Goal: Transaction & Acquisition: Download file/media

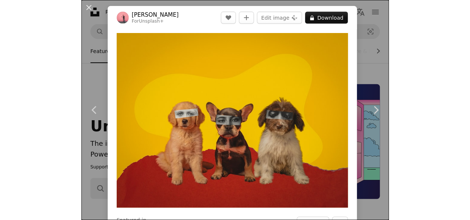
scroll to position [1672, 0]
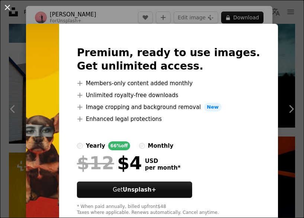
click at [9, 4] on button "An X shape" at bounding box center [7, 7] width 9 height 9
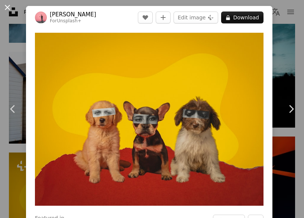
click at [9, 10] on button "An X shape" at bounding box center [7, 7] width 9 height 9
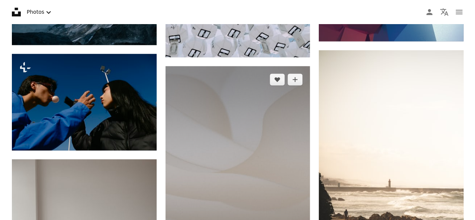
scroll to position [2229, 0]
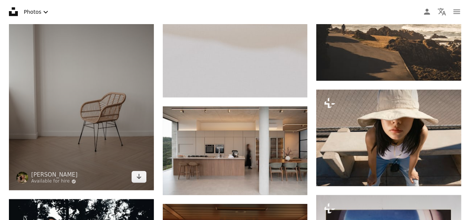
click at [96, 95] on img at bounding box center [81, 82] width 145 height 217
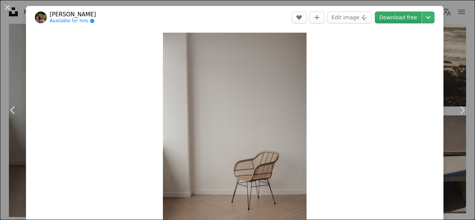
click at [303, 19] on link "Download free" at bounding box center [398, 18] width 47 height 12
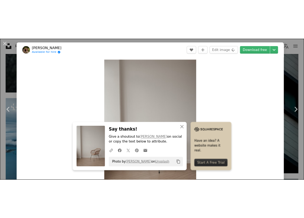
scroll to position [2045, 0]
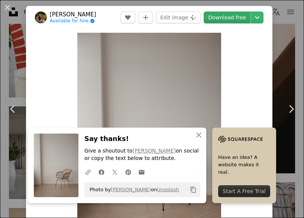
click at [204, 20] on link "Download free" at bounding box center [227, 18] width 47 height 12
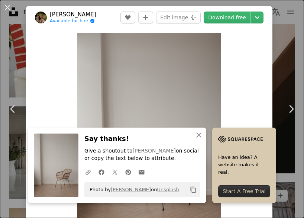
click at [269, 31] on div "An X shape Chevron left Chevron right [PERSON_NAME] Available for hire A checkm…" at bounding box center [152, 109] width 304 height 218
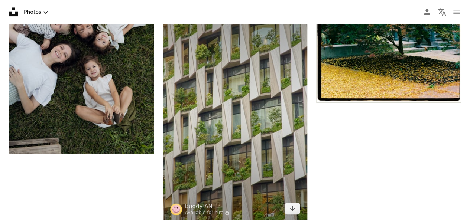
scroll to position [3417, 0]
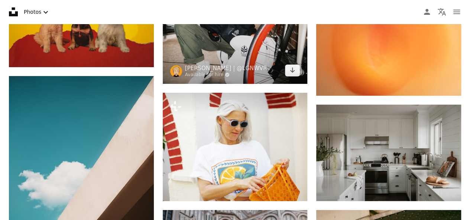
click at [235, 80] on img at bounding box center [235, 35] width 145 height 97
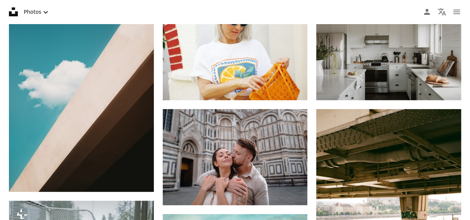
scroll to position [1469, 0]
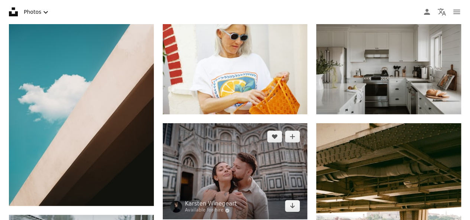
click at [207, 171] on img at bounding box center [235, 171] width 145 height 96
click at [290, 211] on link "Arrow pointing down" at bounding box center [292, 206] width 15 height 12
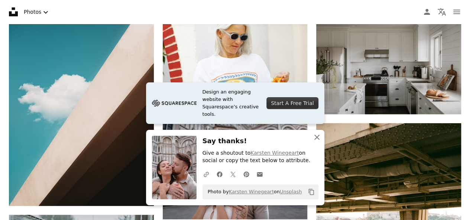
click at [303, 137] on icon "button" at bounding box center [316, 137] width 5 height 5
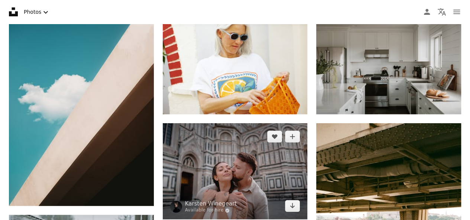
click at [218, 177] on img at bounding box center [235, 171] width 145 height 96
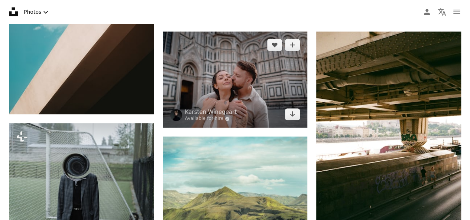
scroll to position [1505, 0]
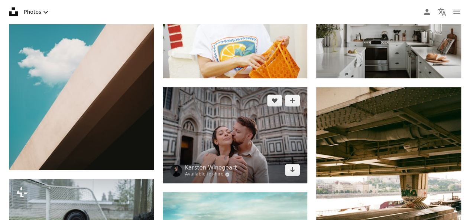
click at [256, 129] on img at bounding box center [235, 135] width 145 height 96
